Goal: Check status: Check status

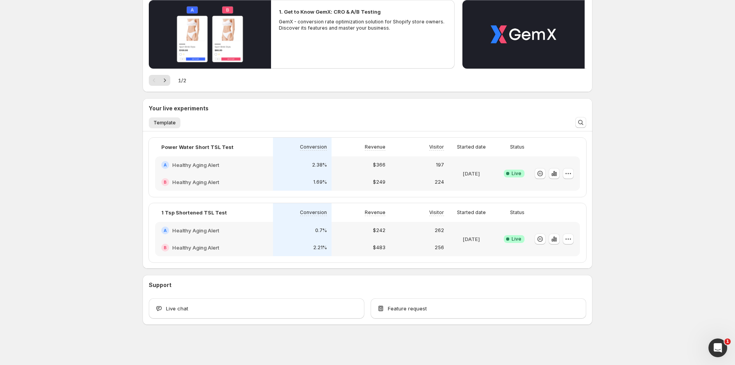
scroll to position [94, 0]
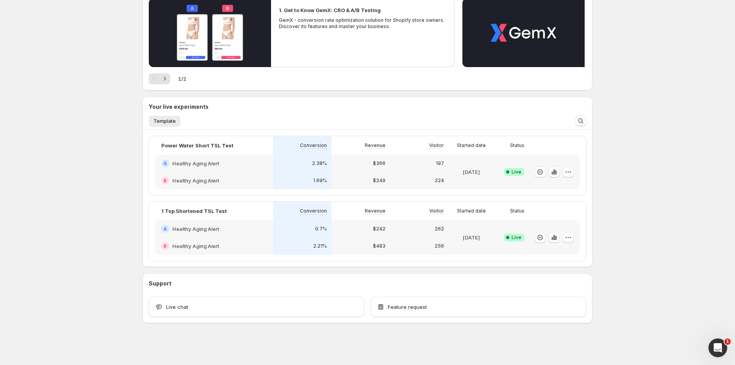
click at [355, 233] on div "$242" at bounding box center [360, 229] width 59 height 17
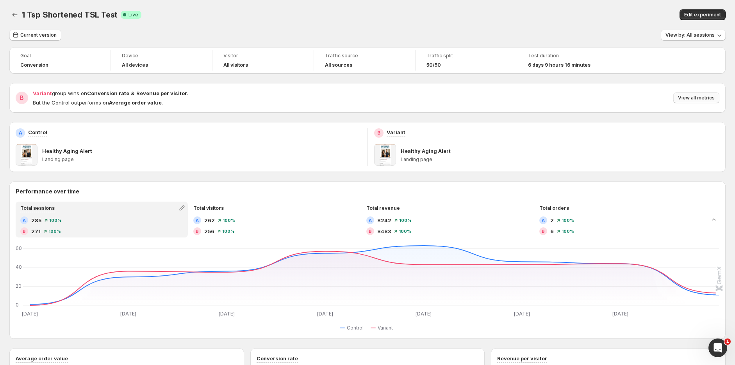
click at [704, 100] on span "View all metrics" at bounding box center [696, 98] width 37 height 6
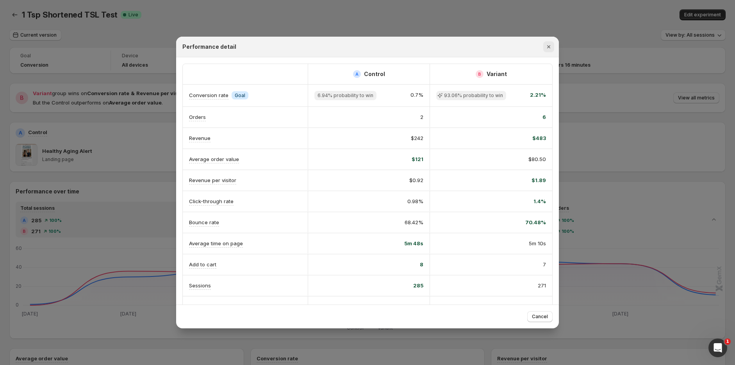
click at [548, 48] on icon "Close" at bounding box center [549, 47] width 8 height 8
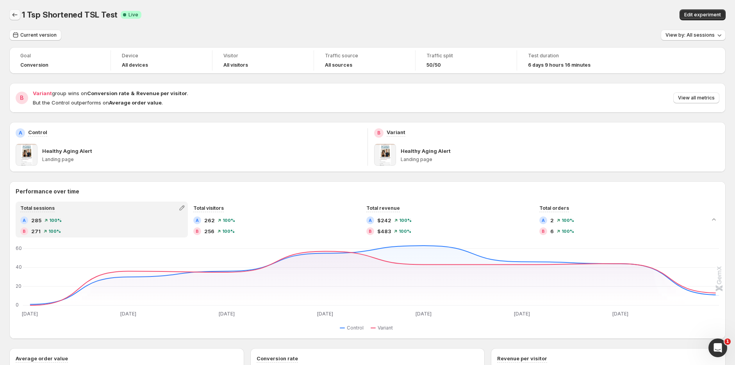
click at [14, 15] on icon "Back" at bounding box center [15, 15] width 8 height 8
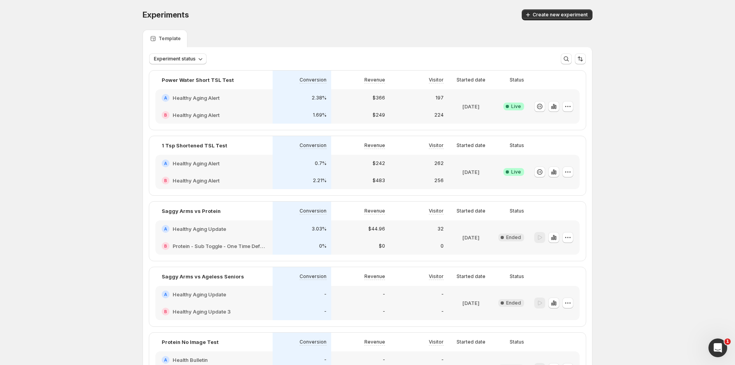
click at [209, 101] on h2 "Healthy Aging Alert" at bounding box center [196, 98] width 47 height 8
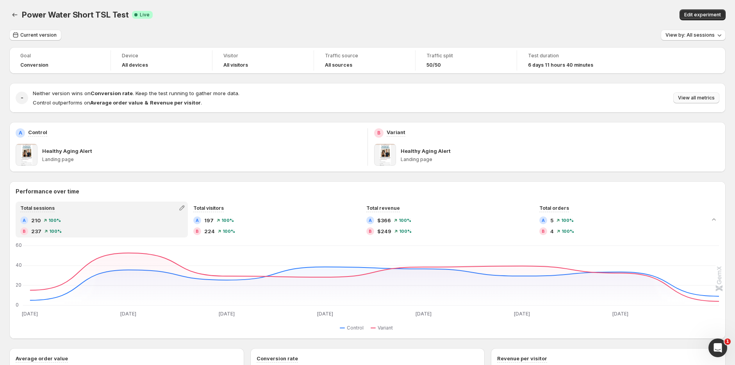
click at [702, 98] on span "View all metrics" at bounding box center [696, 98] width 37 height 6
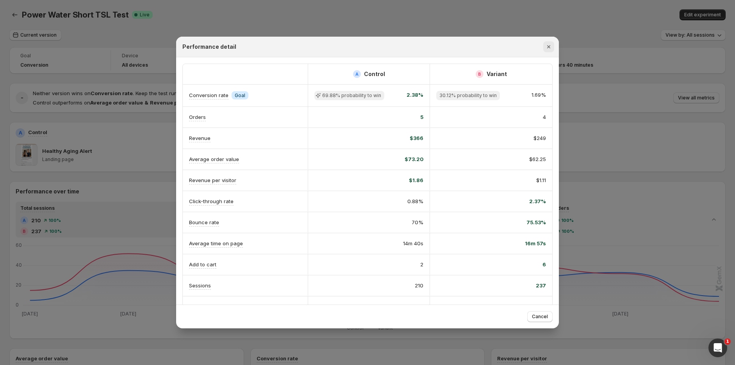
click at [549, 47] on icon "Close" at bounding box center [548, 46] width 3 height 3
